Goal: Transaction & Acquisition: Purchase product/service

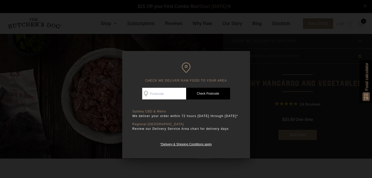
click at [272, 62] on div at bounding box center [186, 89] width 372 height 178
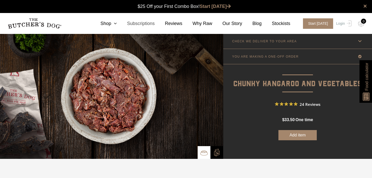
click at [118, 23] on link "Subscriptions" at bounding box center [136, 23] width 38 height 7
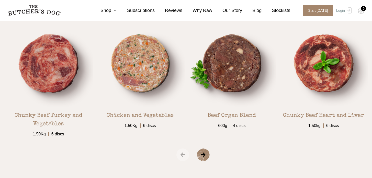
scroll to position [862, 0]
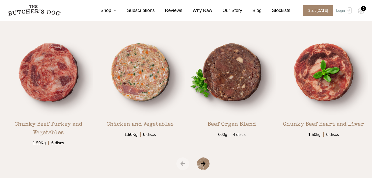
click at [182, 165] on span "‹" at bounding box center [182, 164] width 13 height 13
click at [203, 165] on span "›" at bounding box center [210, 164] width 26 height 13
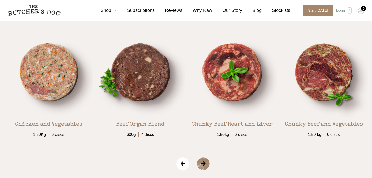
click at [203, 165] on span "›" at bounding box center [210, 164] width 26 height 13
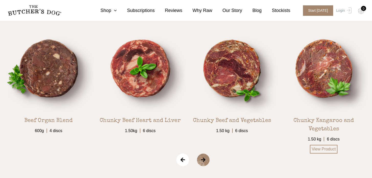
scroll to position [867, 0]
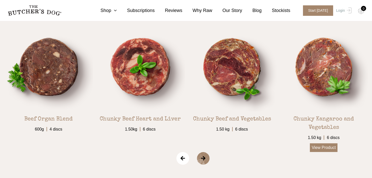
click at [324, 148] on link "View Product" at bounding box center [324, 148] width 28 height 9
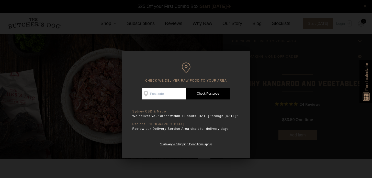
scroll to position [0, 0]
click at [272, 55] on div at bounding box center [186, 89] width 372 height 178
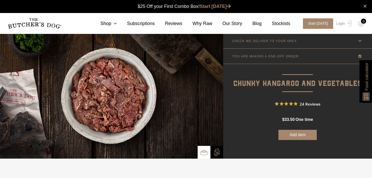
scroll to position [0, 0]
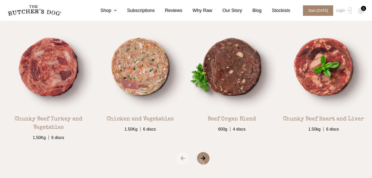
click at [204, 159] on span "›" at bounding box center [210, 158] width 26 height 13
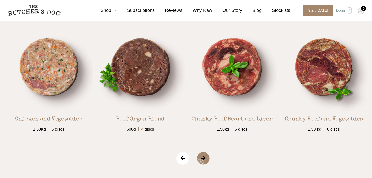
click at [204, 159] on span "›" at bounding box center [210, 158] width 26 height 13
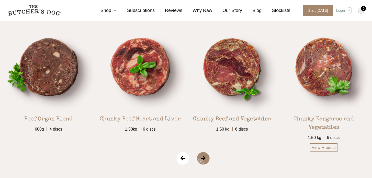
click at [332, 79] on img at bounding box center [323, 66] width 89 height 89
click at [332, 80] on img at bounding box center [323, 66] width 89 height 89
click at [320, 147] on link "View Product" at bounding box center [324, 148] width 28 height 9
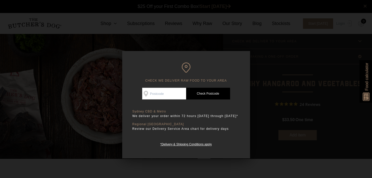
scroll to position [0, 0]
click at [153, 95] on input "Check Availability At" at bounding box center [164, 94] width 44 height 12
type input "2024"
click at [210, 91] on link "Check Postcode" at bounding box center [208, 94] width 44 height 12
